Goal: Check status: Check status

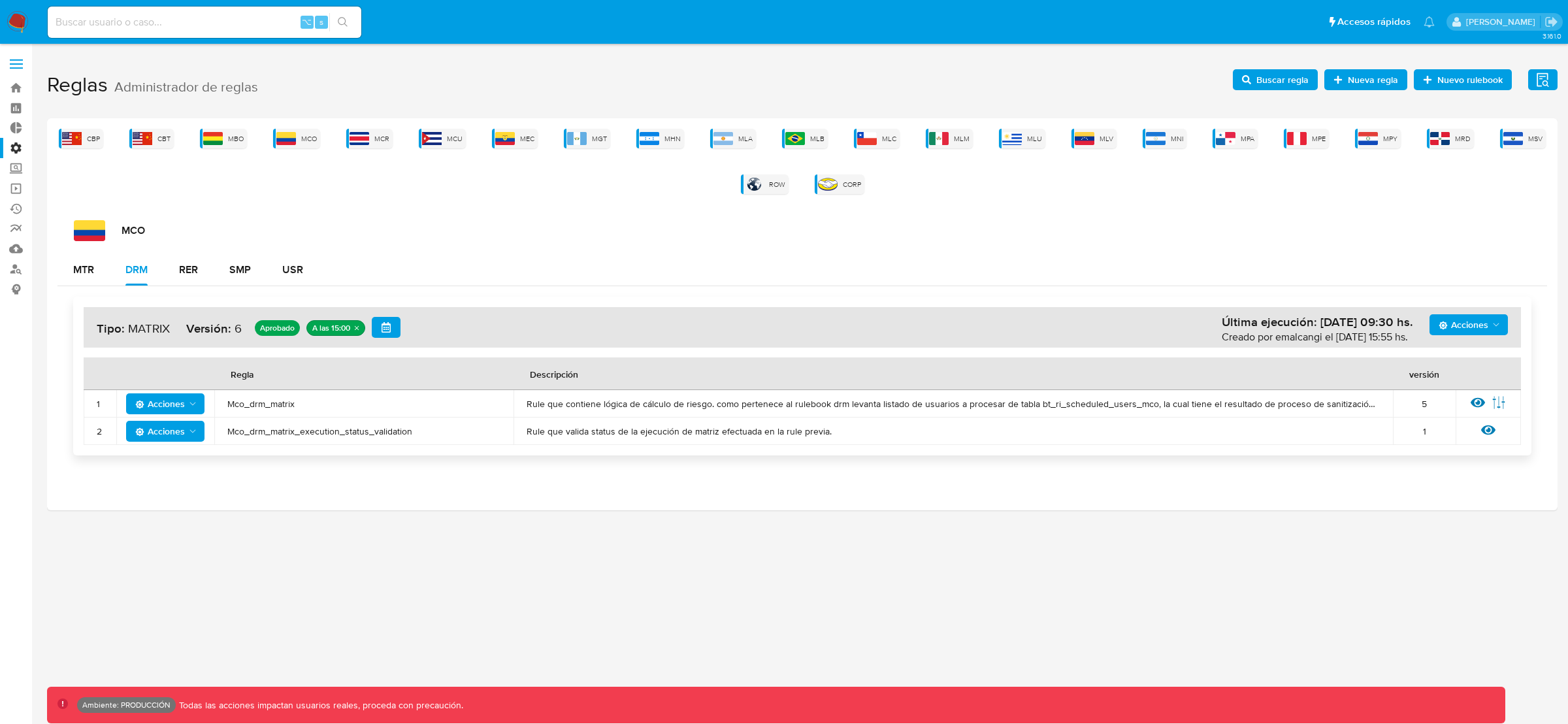
click at [1090, 231] on div "MCO" at bounding box center [810, 230] width 1473 height 21
click at [1503, 329] on button "Acciones" at bounding box center [1469, 324] width 78 height 21
click at [1445, 483] on button "Ejecuciones" at bounding box center [1468, 483] width 118 height 31
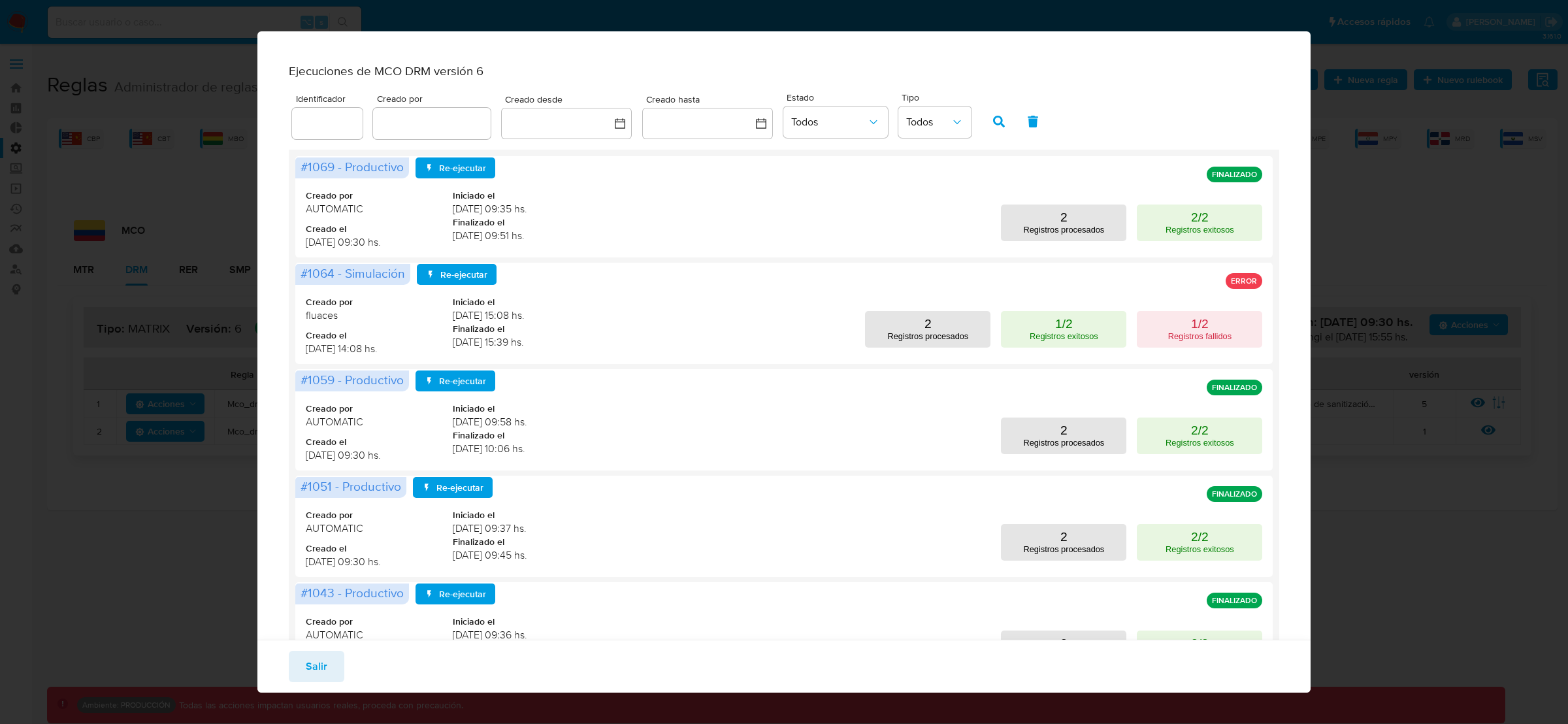
click at [1371, 250] on div "Ejecuciones de MCO DRM versión 6 Identificador Creado por Creado desde Creado h…" at bounding box center [784, 362] width 1568 height 724
click at [325, 661] on span "Salir" at bounding box center [316, 665] width 21 height 28
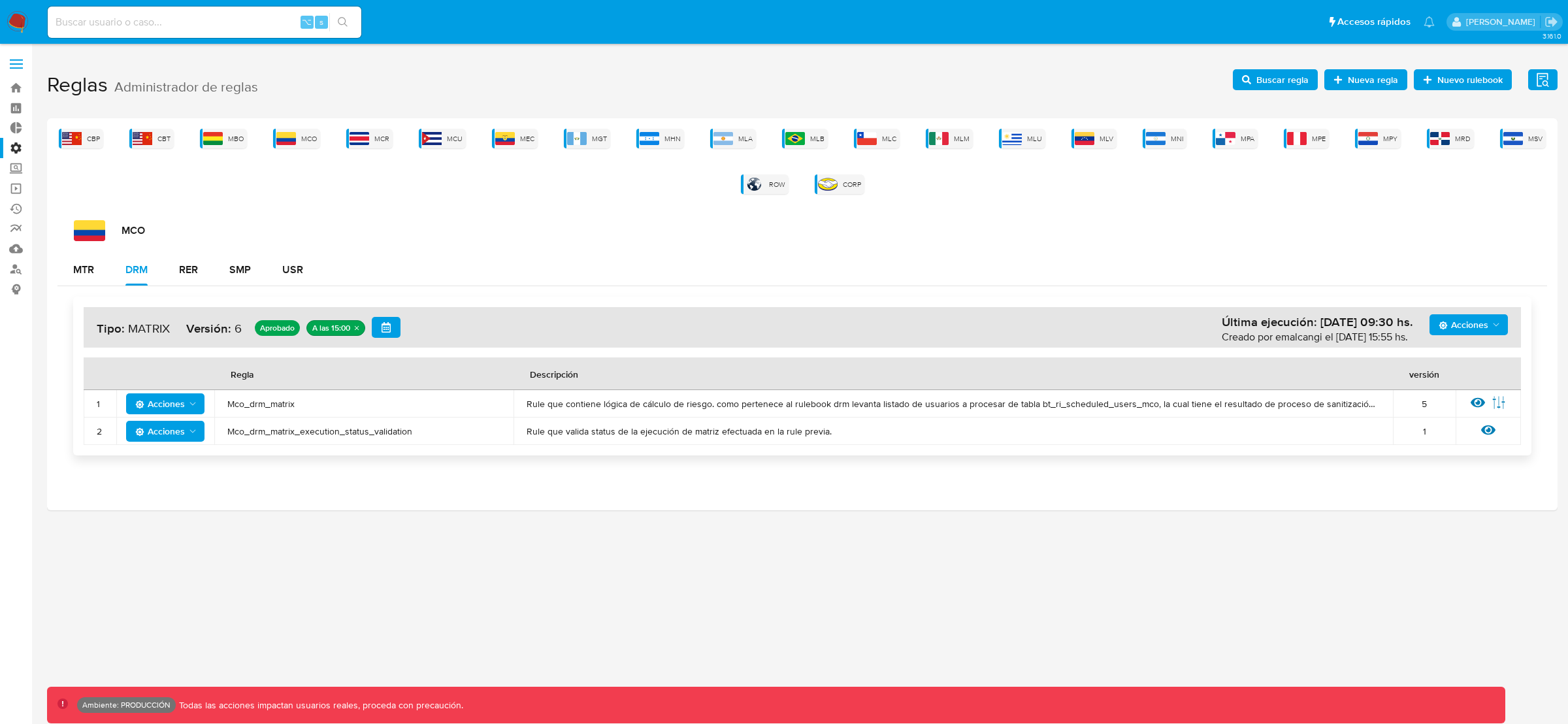
click at [1267, 226] on div "MCO" at bounding box center [810, 230] width 1473 height 21
click at [733, 141] on img at bounding box center [722, 139] width 19 height 13
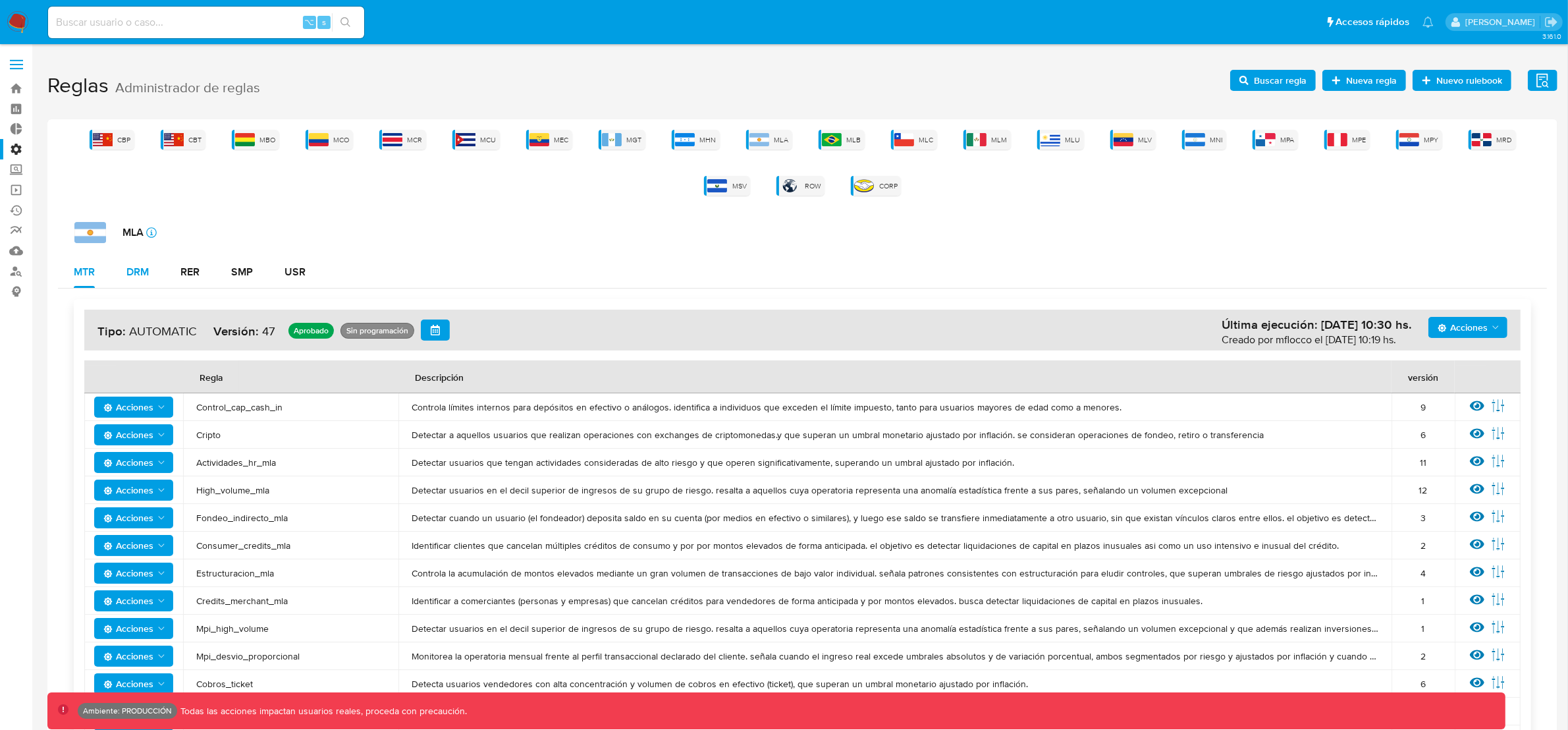
click at [142, 273] on div "DRM" at bounding box center [138, 271] width 22 height 10
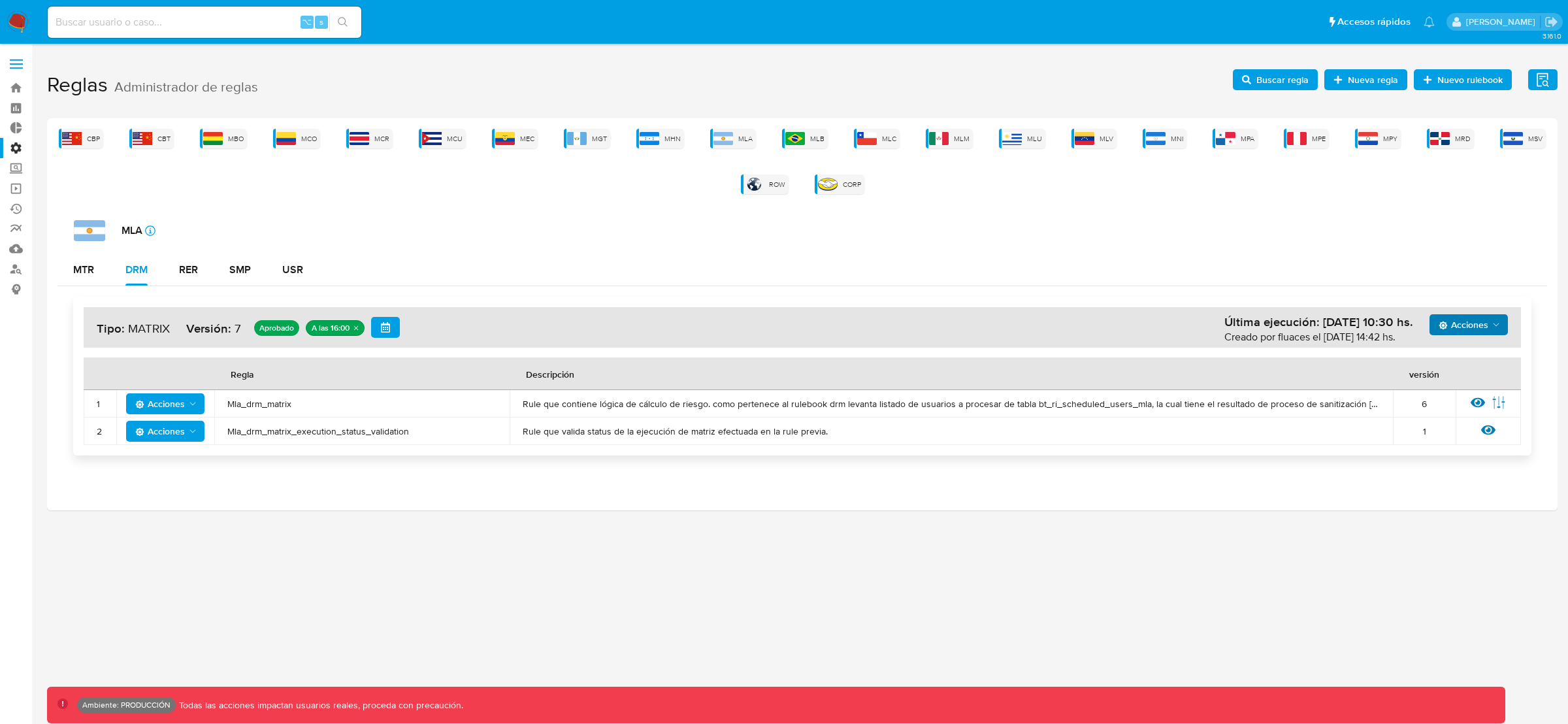
click at [1469, 326] on span "Acciones" at bounding box center [1464, 324] width 50 height 21
click at [1437, 487] on button "Ejecuciones" at bounding box center [1468, 483] width 118 height 31
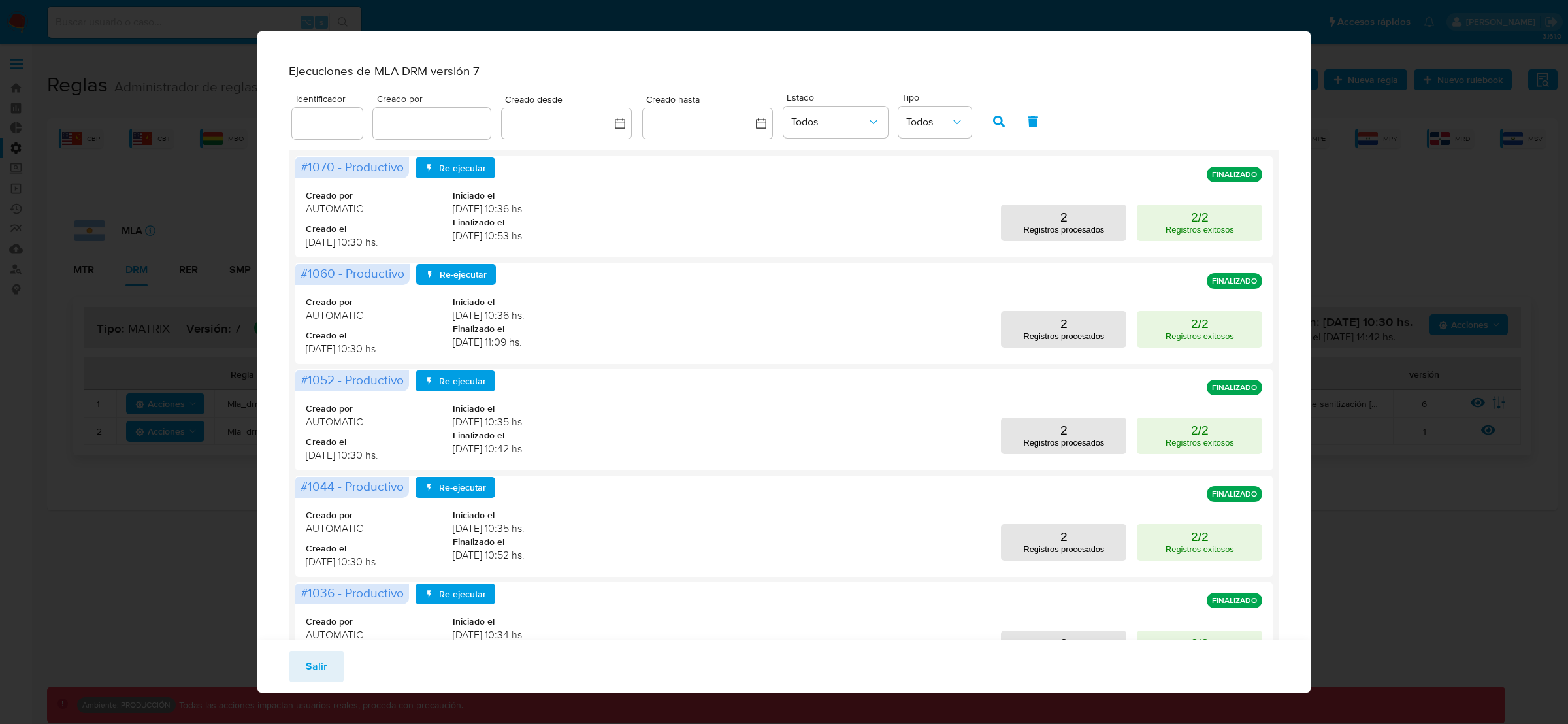
click at [1417, 203] on div "Ejecuciones de MLA DRM versión 7 Identificador Creado por Creado desde Creado h…" at bounding box center [784, 362] width 1568 height 724
click at [333, 655] on button "Salir" at bounding box center [317, 666] width 56 height 31
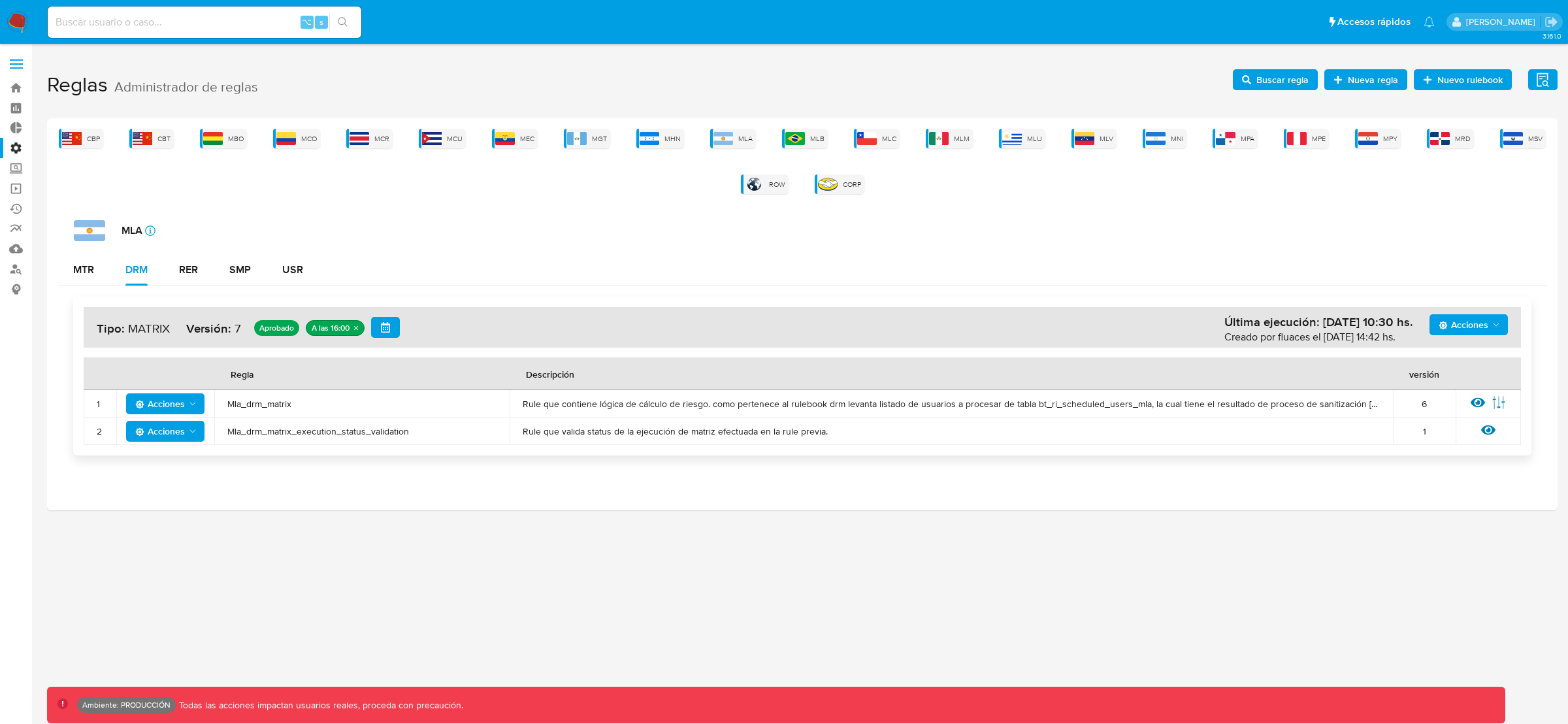
click at [981, 224] on div "MLA icon-info-16" at bounding box center [810, 230] width 1473 height 21
